Goal: Navigation & Orientation: Understand site structure

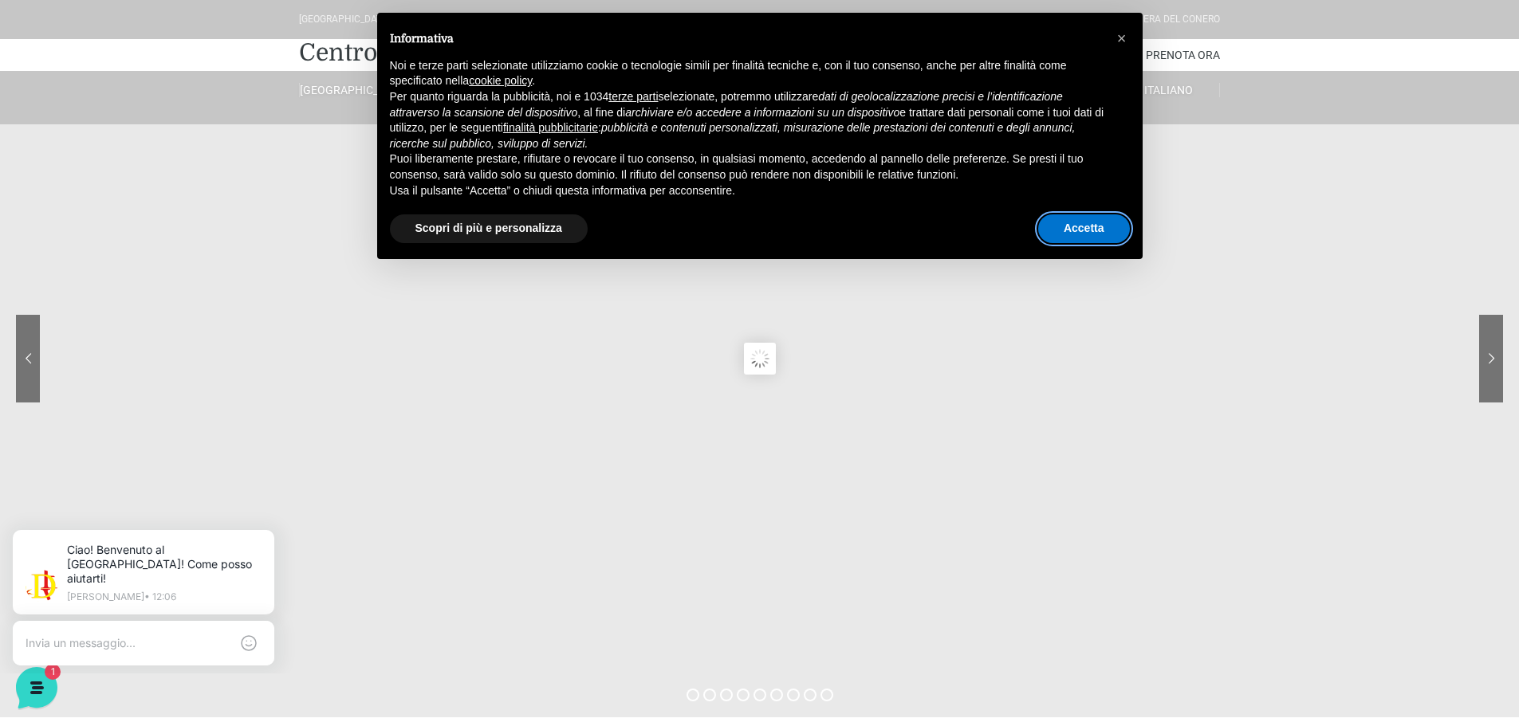
drag, startPoint x: 1061, startPoint y: 238, endPoint x: 421, endPoint y: 412, distance: 662.7
click at [1061, 238] on button "Accetta" at bounding box center [1084, 228] width 92 height 29
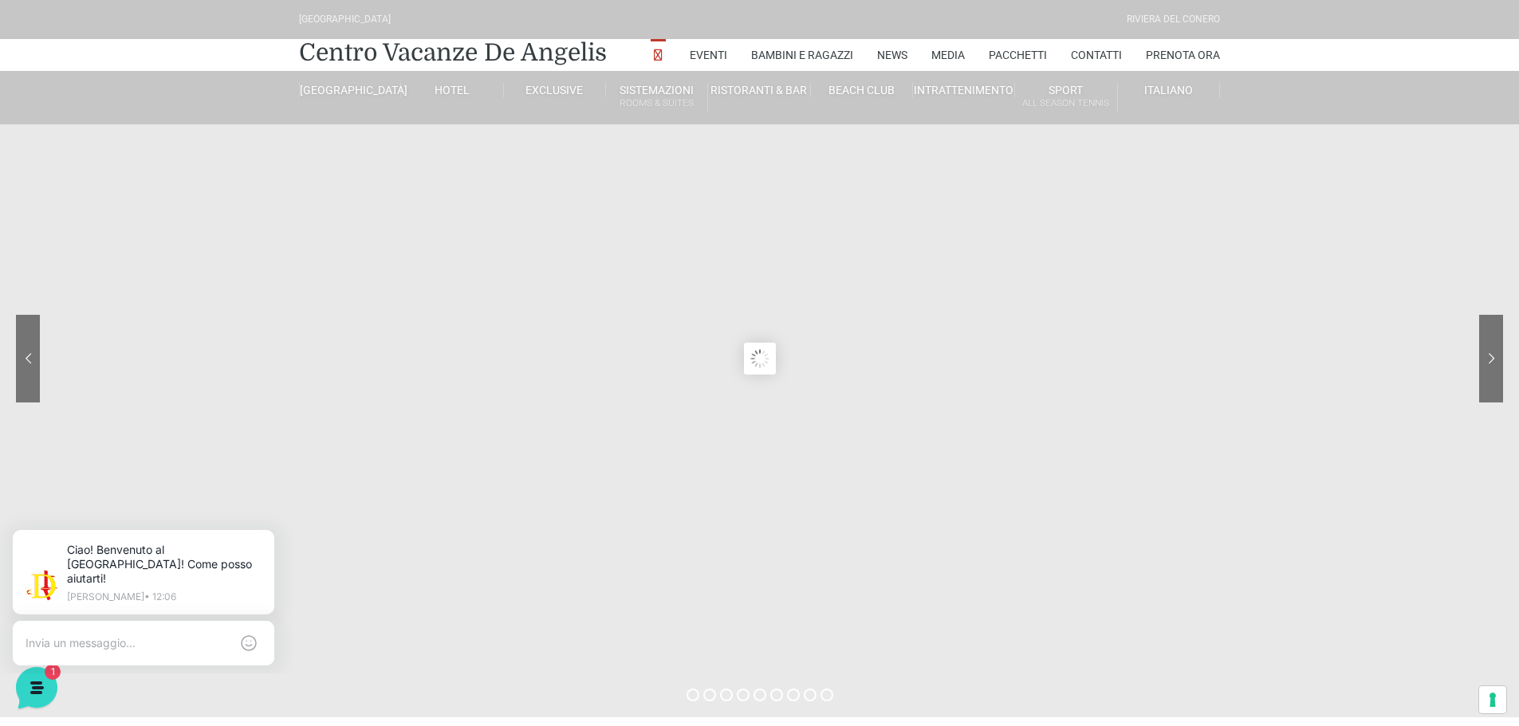
drag, startPoint x: 419, startPoint y: 322, endPoint x: 333, endPoint y: 168, distance: 176.7
click at [419, 322] on sr7-content at bounding box center [759, 359] width 1519 height 718
click at [556, 361] on sr7-content at bounding box center [759, 359] width 1519 height 718
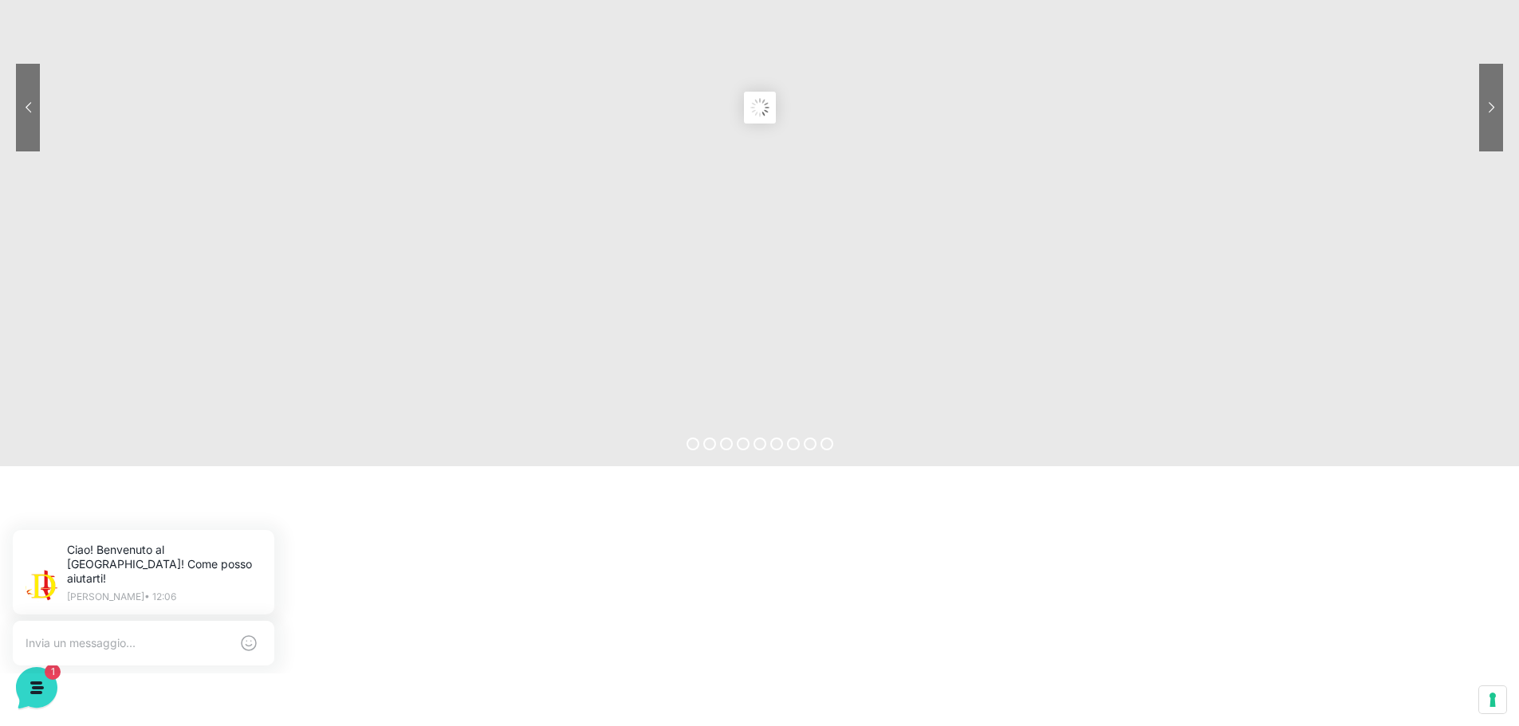
scroll to position [478, 0]
